Goal: Information Seeking & Learning: Learn about a topic

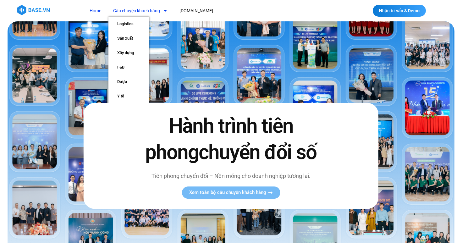
click at [158, 11] on link "Câu chuyện khách hàng" at bounding box center [140, 11] width 64 height 12
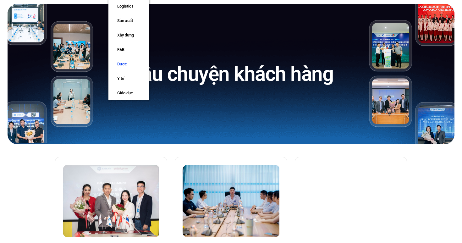
scroll to position [9, 0]
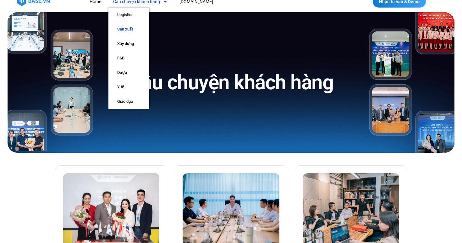
click at [128, 30] on link "Sản xuất" at bounding box center [128, 29] width 41 height 14
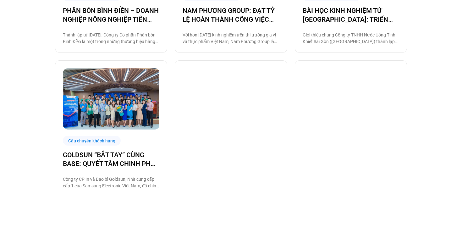
scroll to position [584, 0]
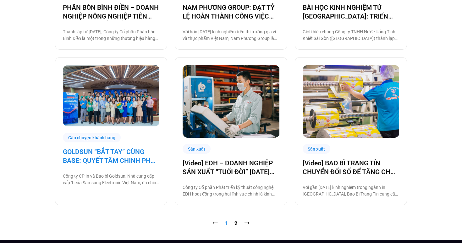
click at [102, 155] on link "GOLDSUN “BẮT TAY” CÙNG BASE: QUYẾT TÂM CHINH PHỤC CHẶNG ĐƯỜNG CHUYỂN ĐỔI SỐ TOÀ…" at bounding box center [111, 156] width 96 height 18
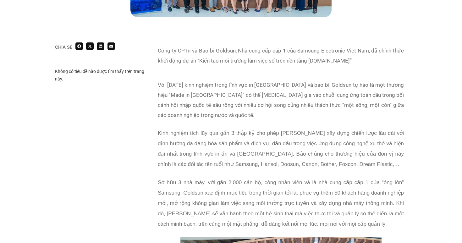
scroll to position [305, 0]
